Goal: Complete application form

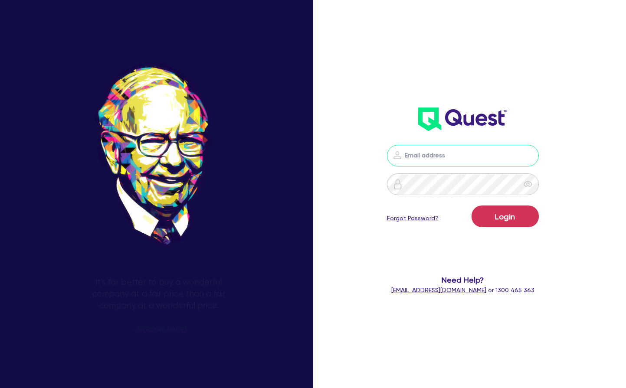
type input "[PERSON_NAME][EMAIL_ADDRESS][PERSON_NAME][DOMAIN_NAME]"
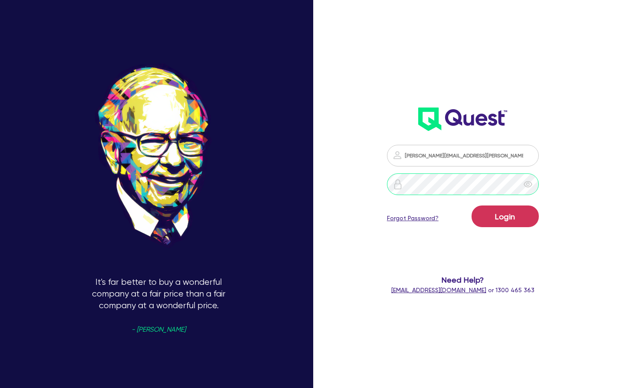
click at [505, 216] on button "Login" at bounding box center [505, 217] width 67 height 22
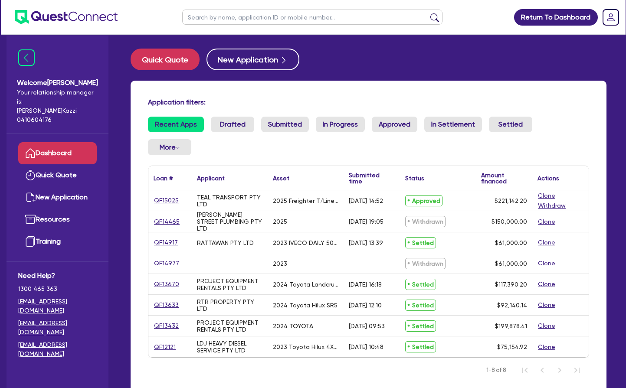
click at [172, 200] on link "QF15025" at bounding box center [167, 201] width 26 height 10
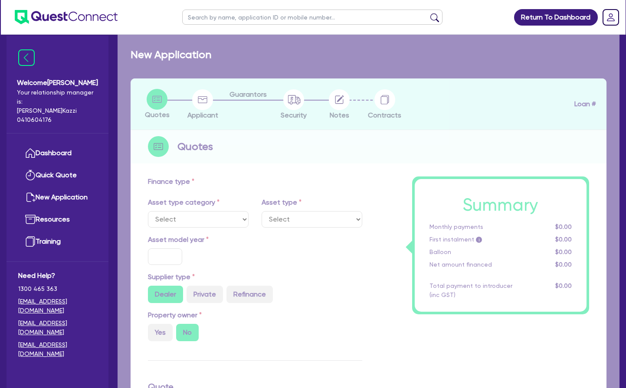
select select "PRIMARY_ASSETS"
type input "2025"
radio input "true"
type input "228,142.2"
type input "7,000"
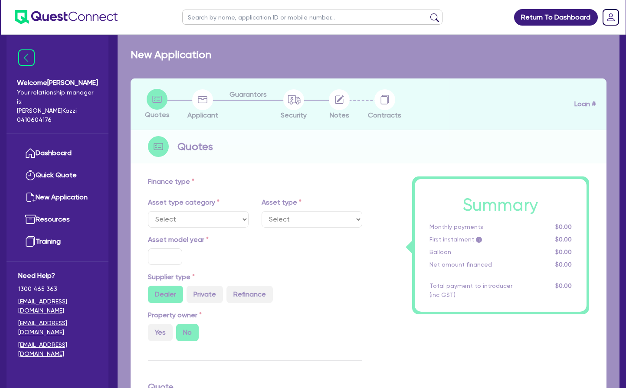
type input "20"
type input "45,628.44"
type input "2.5"
type input "5,528.56"
type input "6.99"
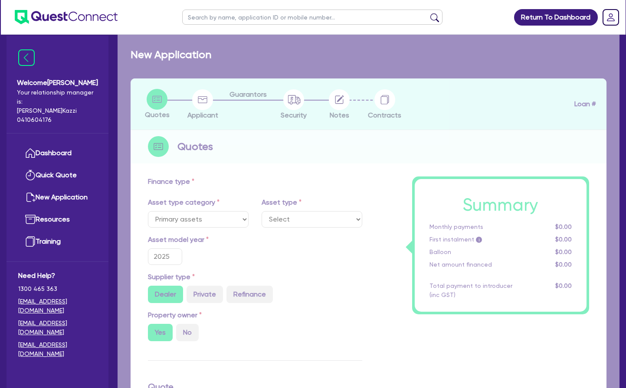
select select "TRAILERS"
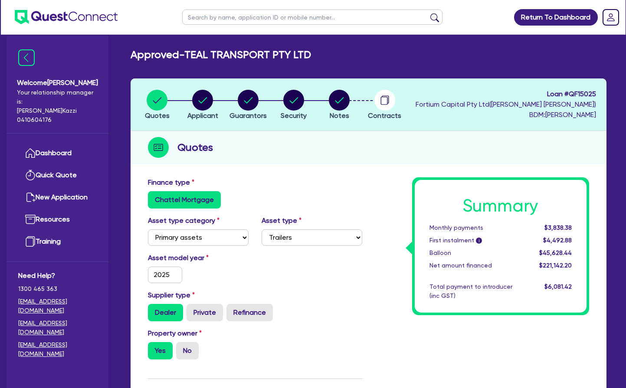
click at [341, 101] on circle "button" at bounding box center [339, 100] width 21 height 21
select select "Other"
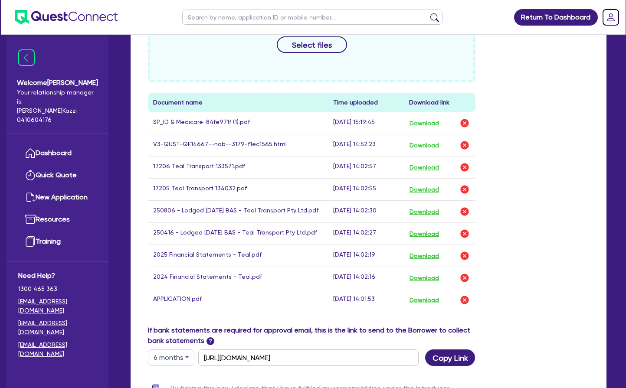
scroll to position [464, 0]
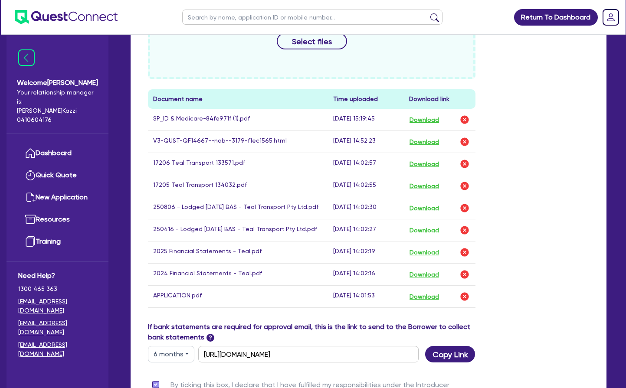
click at [466, 164] on img "button" at bounding box center [464, 164] width 10 height 10
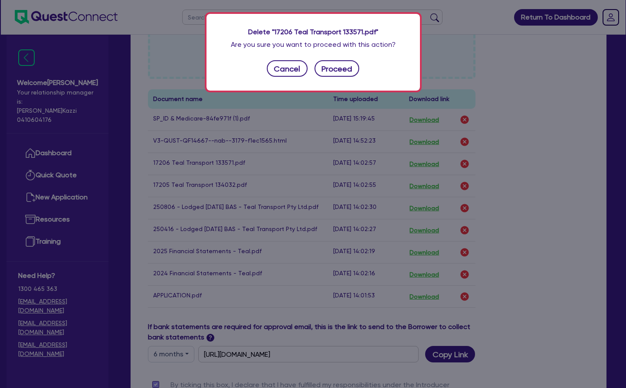
click at [338, 66] on button "Proceed" at bounding box center [337, 68] width 45 height 16
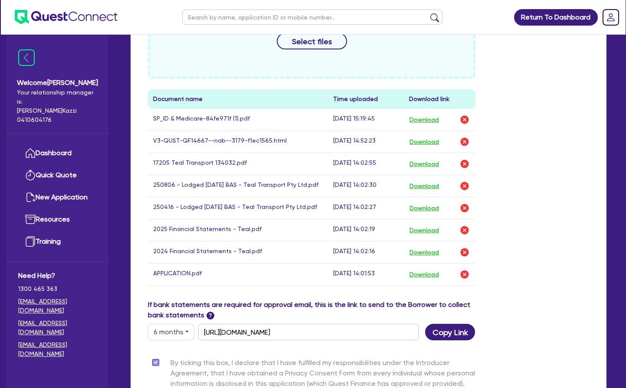
click at [464, 164] on img "button" at bounding box center [464, 164] width 10 height 10
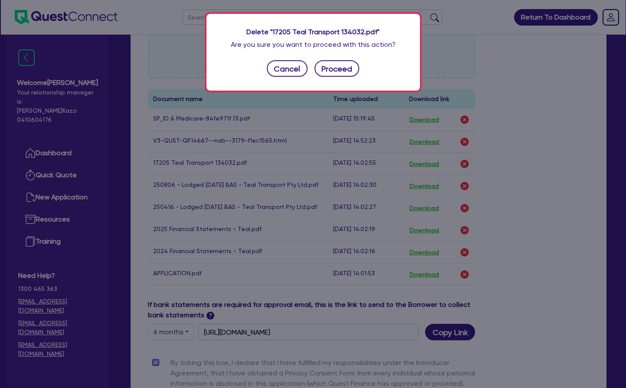
click at [345, 67] on button "Proceed" at bounding box center [337, 68] width 45 height 16
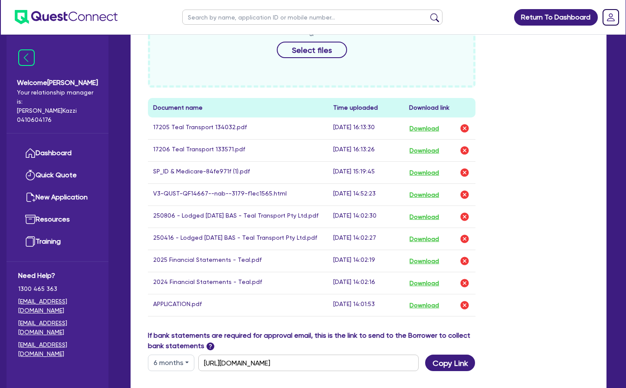
scroll to position [456, 0]
click at [466, 128] on img "button" at bounding box center [464, 128] width 10 height 10
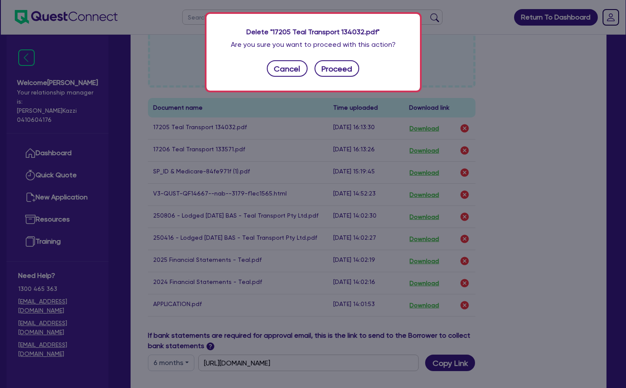
click at [348, 67] on button "Proceed" at bounding box center [337, 68] width 45 height 16
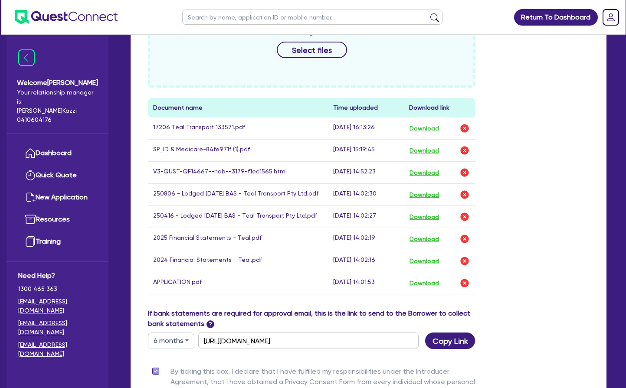
click at [464, 128] on img "button" at bounding box center [464, 128] width 10 height 10
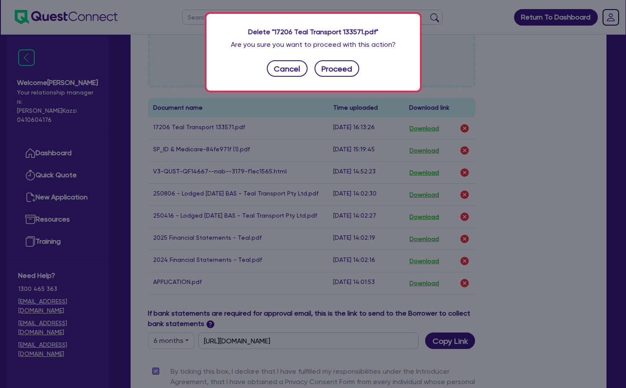
click at [341, 68] on button "Proceed" at bounding box center [337, 68] width 45 height 16
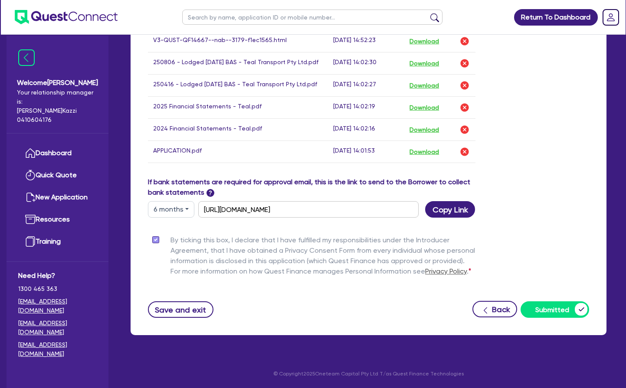
scroll to position [638, 0]
click at [174, 309] on button "Save and exit" at bounding box center [181, 310] width 66 height 16
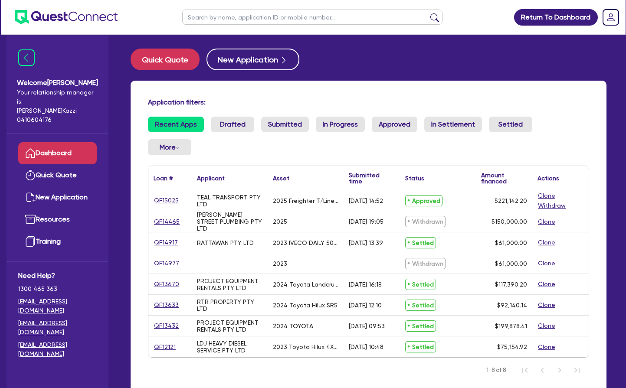
click at [167, 199] on link "QF15025" at bounding box center [167, 201] width 26 height 10
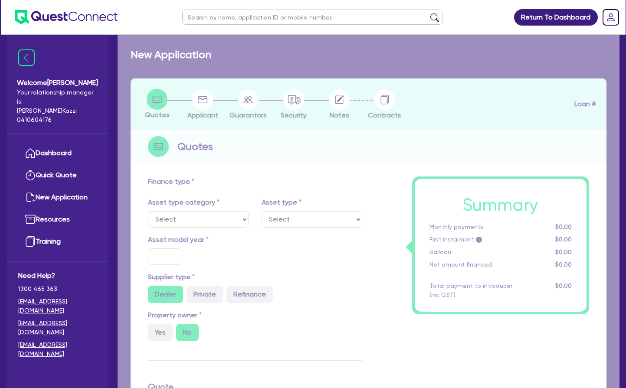
select select "PRIMARY_ASSETS"
type input "2025"
radio input "true"
type input "228,142.2"
type input "7,000"
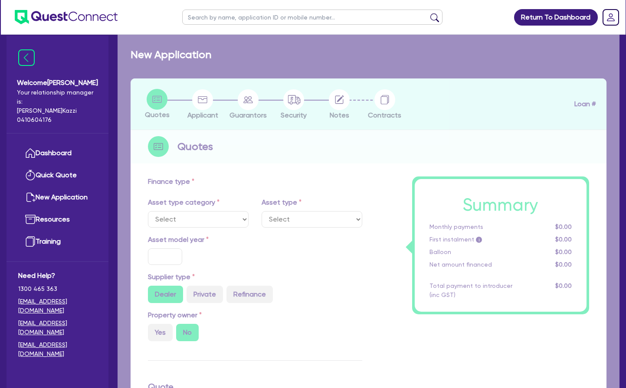
type input "20"
type input "45,628.44"
type input "2.5"
type input "5,528.56"
type input "6.99"
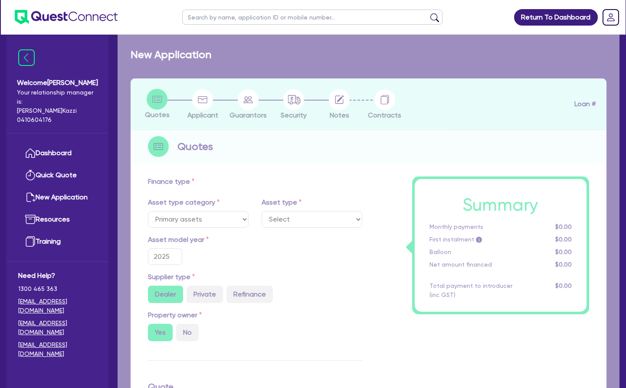
select select "TRAILERS"
